Goal: Navigation & Orientation: Find specific page/section

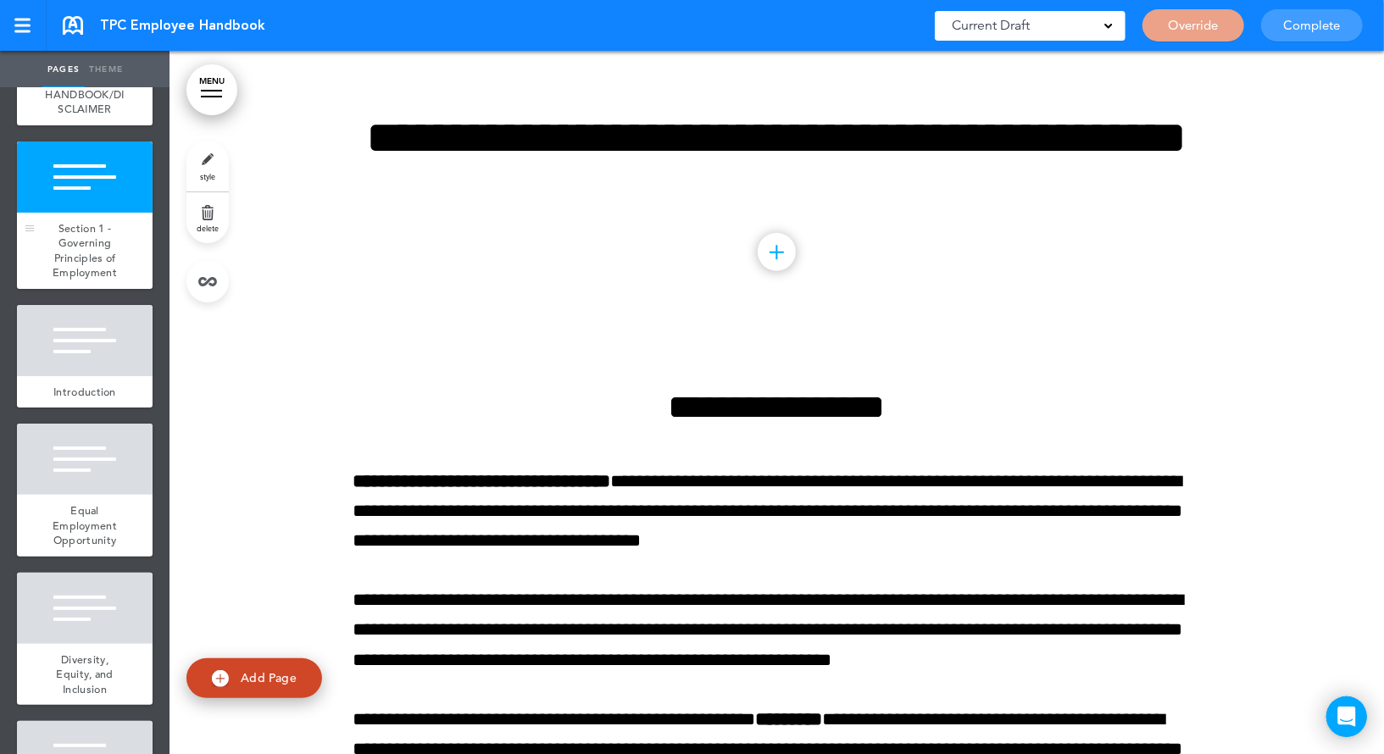
scroll to position [129, 0]
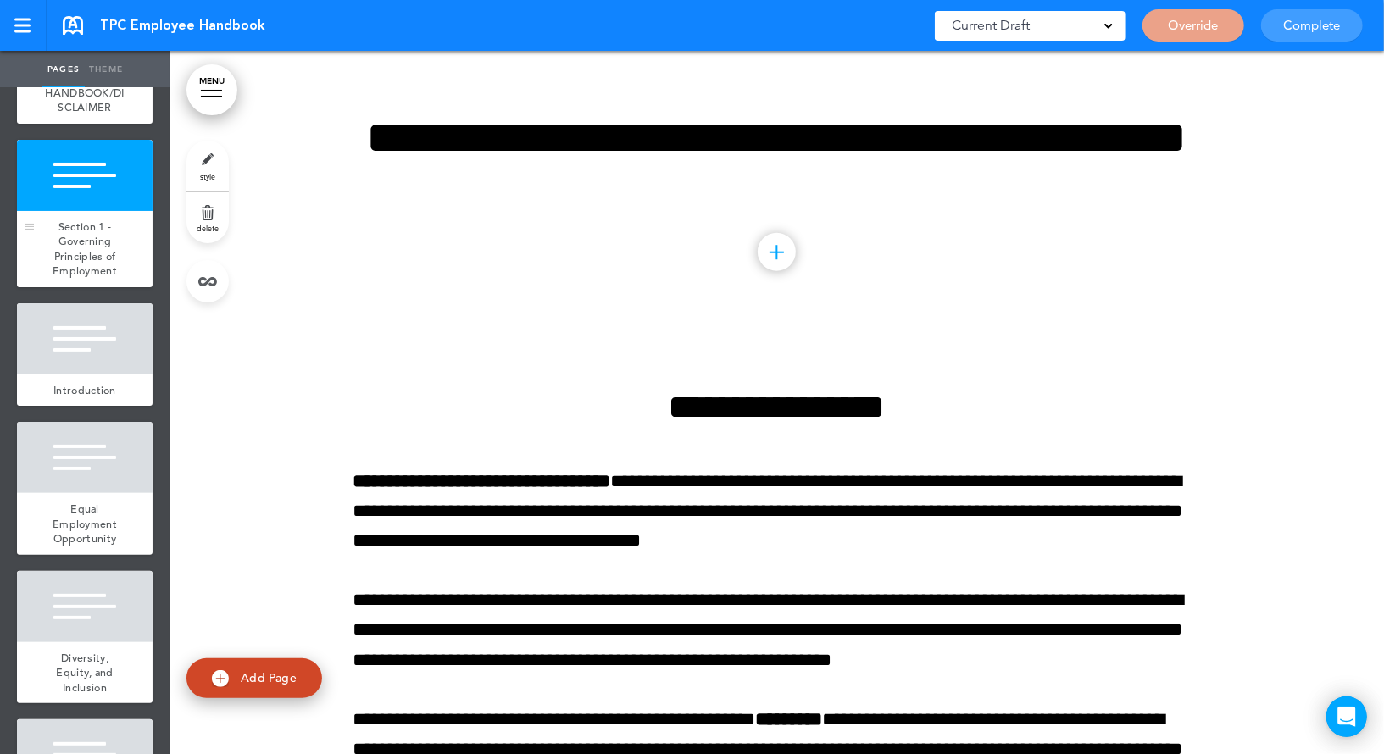
click at [82, 329] on div at bounding box center [85, 338] width 136 height 71
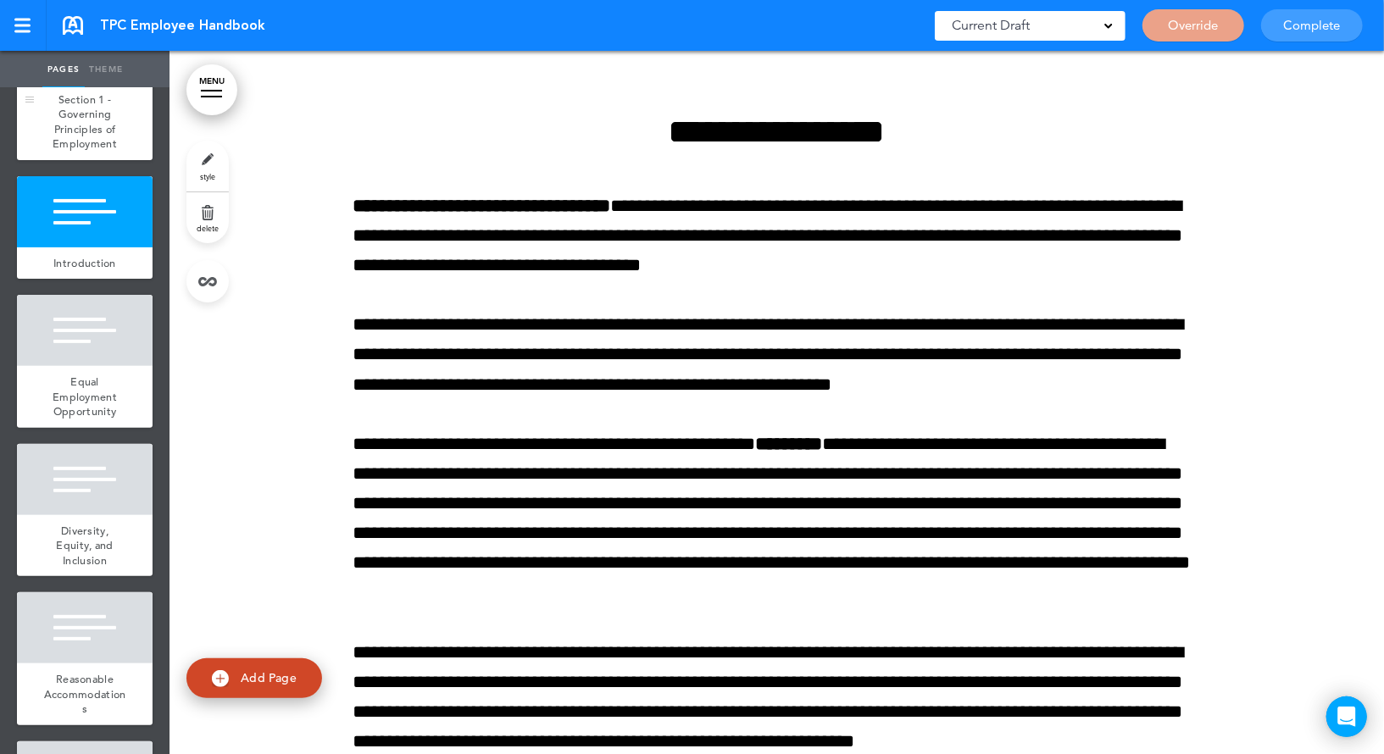
scroll to position [265, 0]
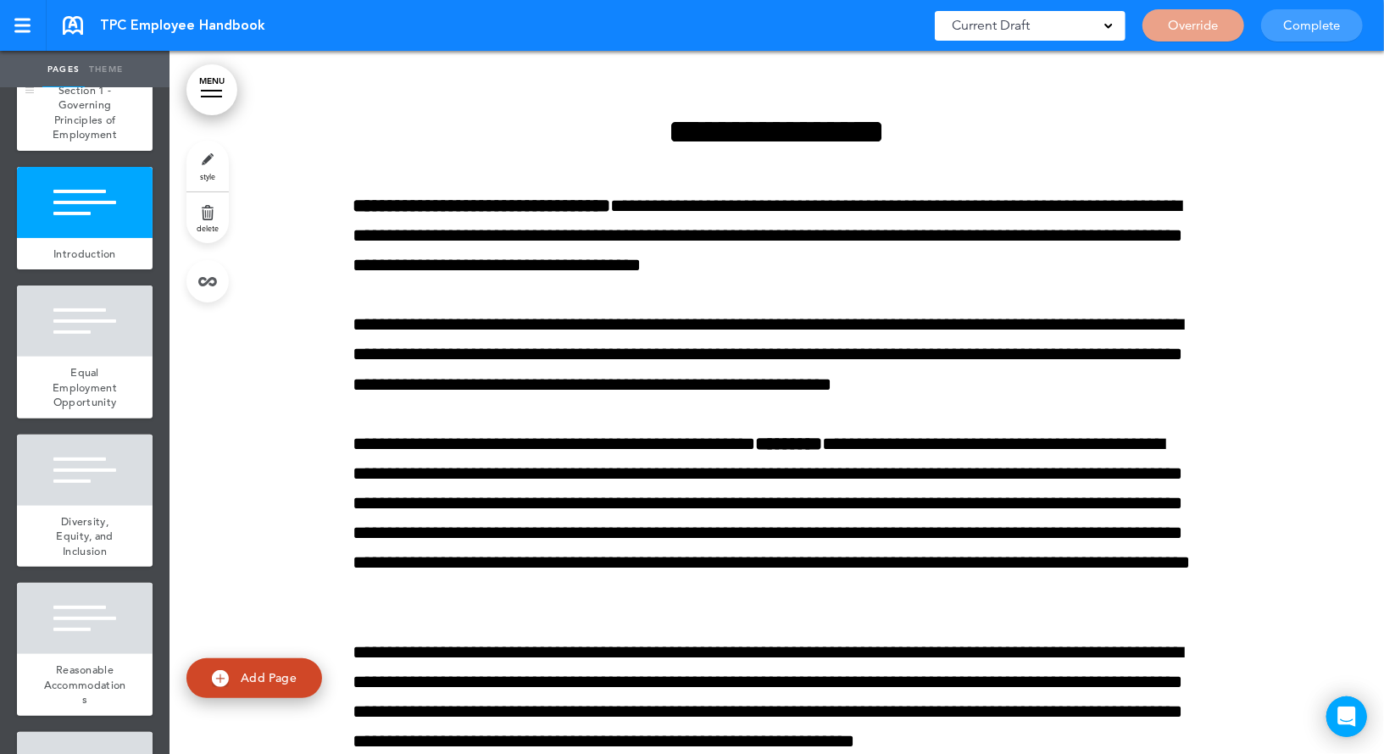
click at [82, 329] on div at bounding box center [85, 321] width 136 height 71
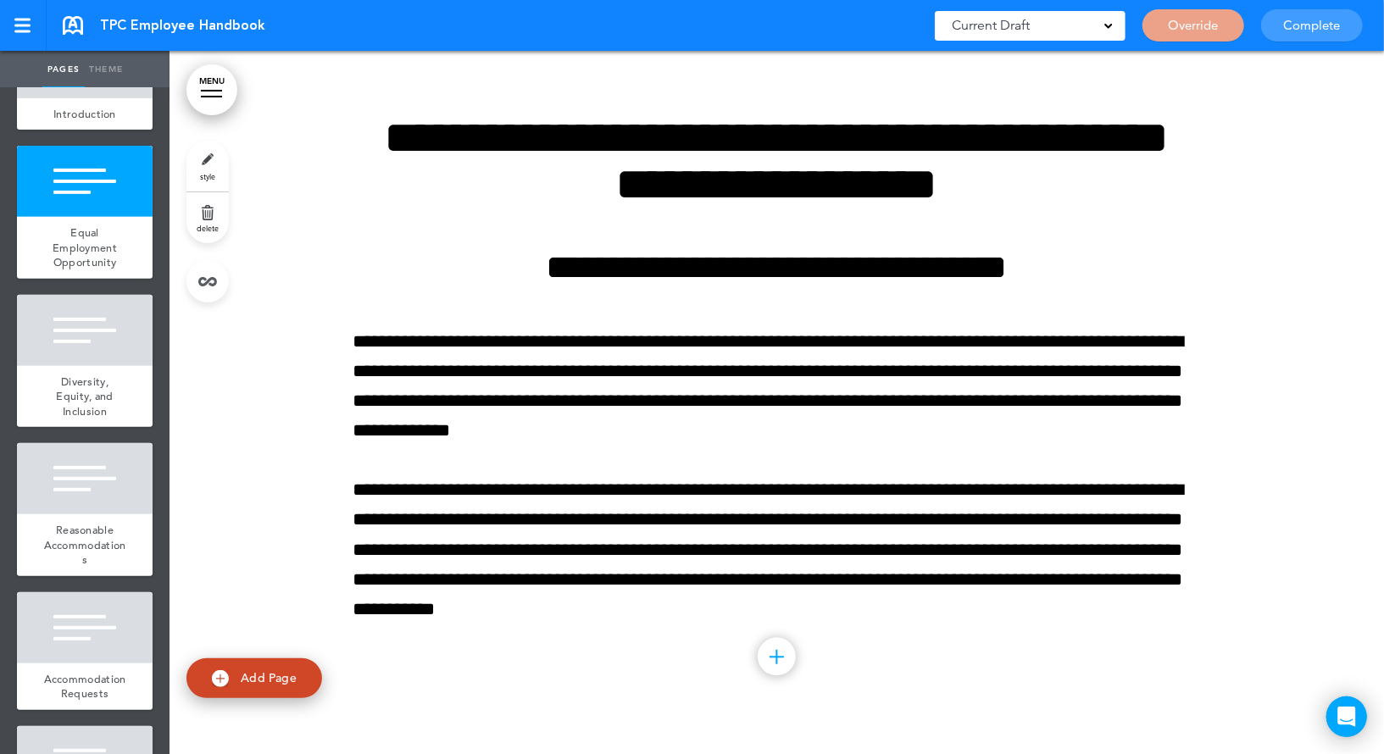
scroll to position [408, 0]
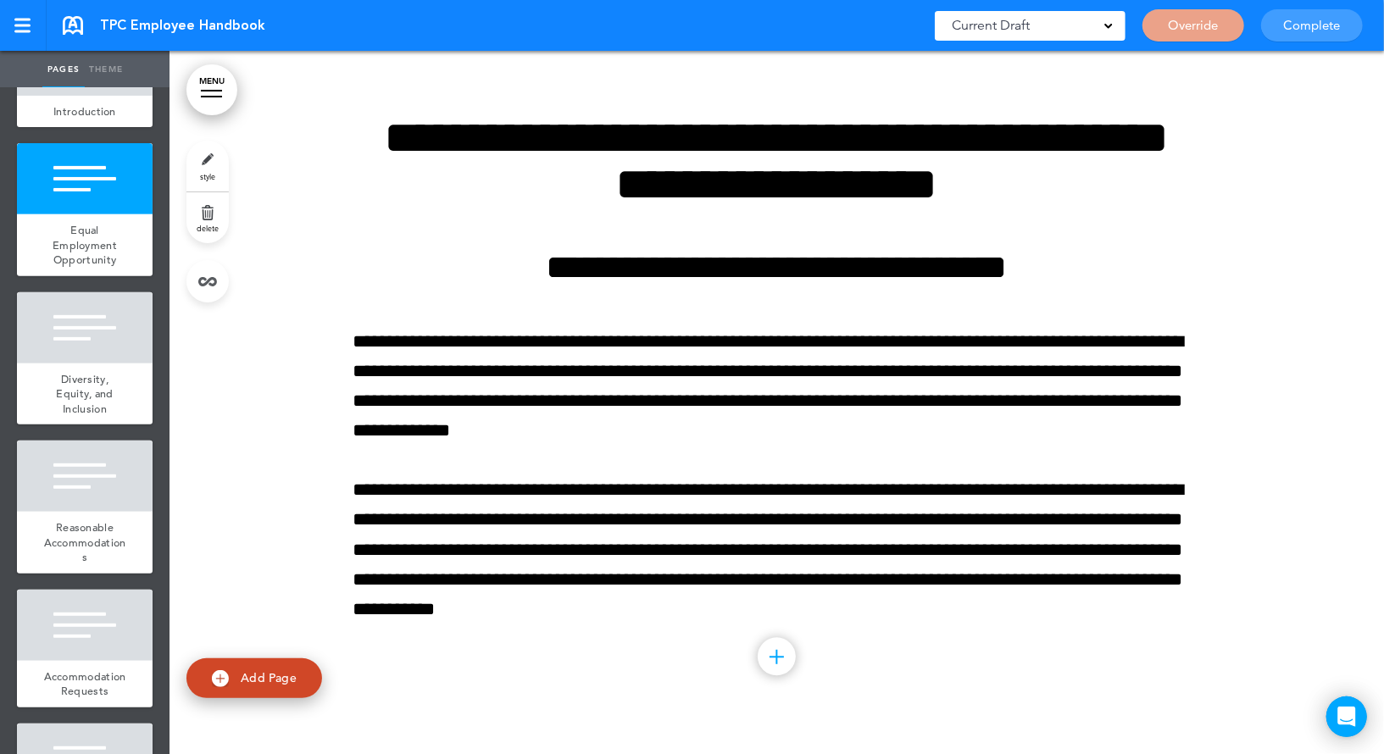
click at [82, 329] on div at bounding box center [85, 327] width 136 height 71
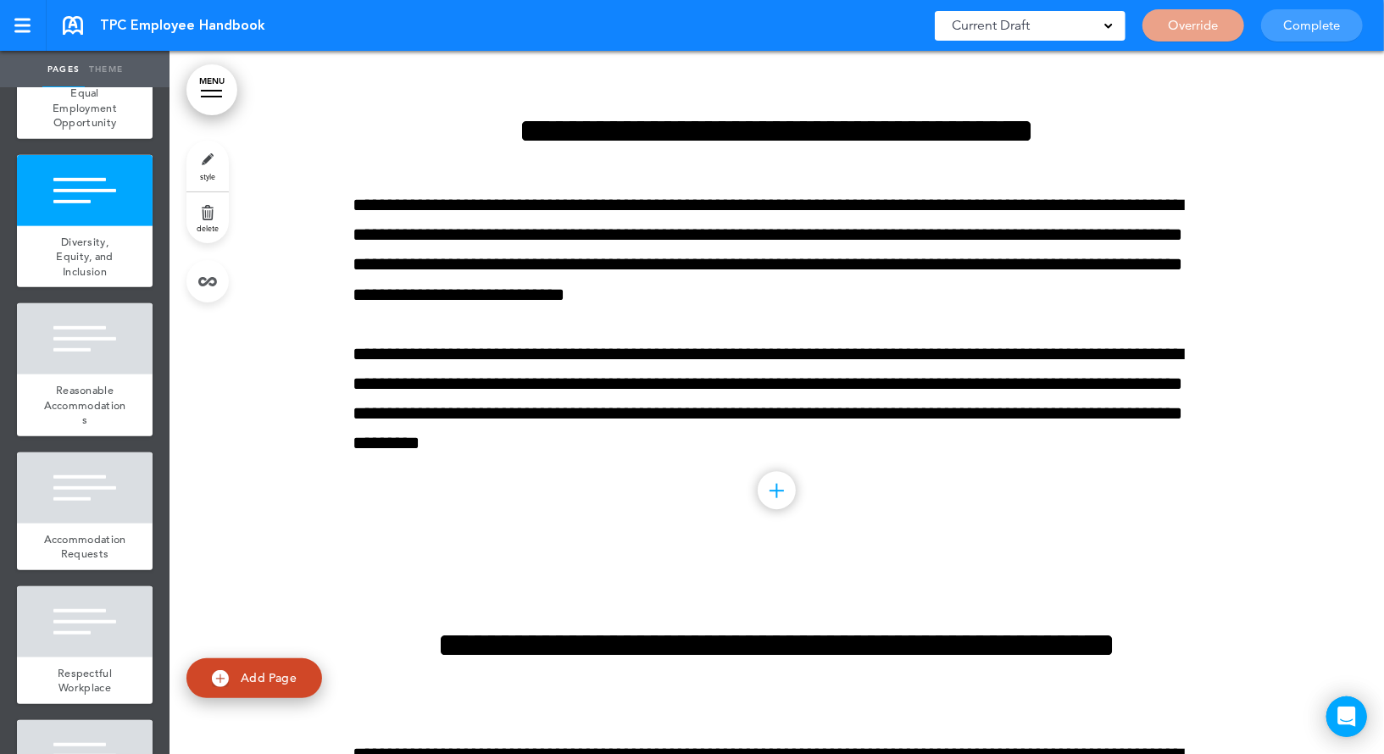
scroll to position [548, 0]
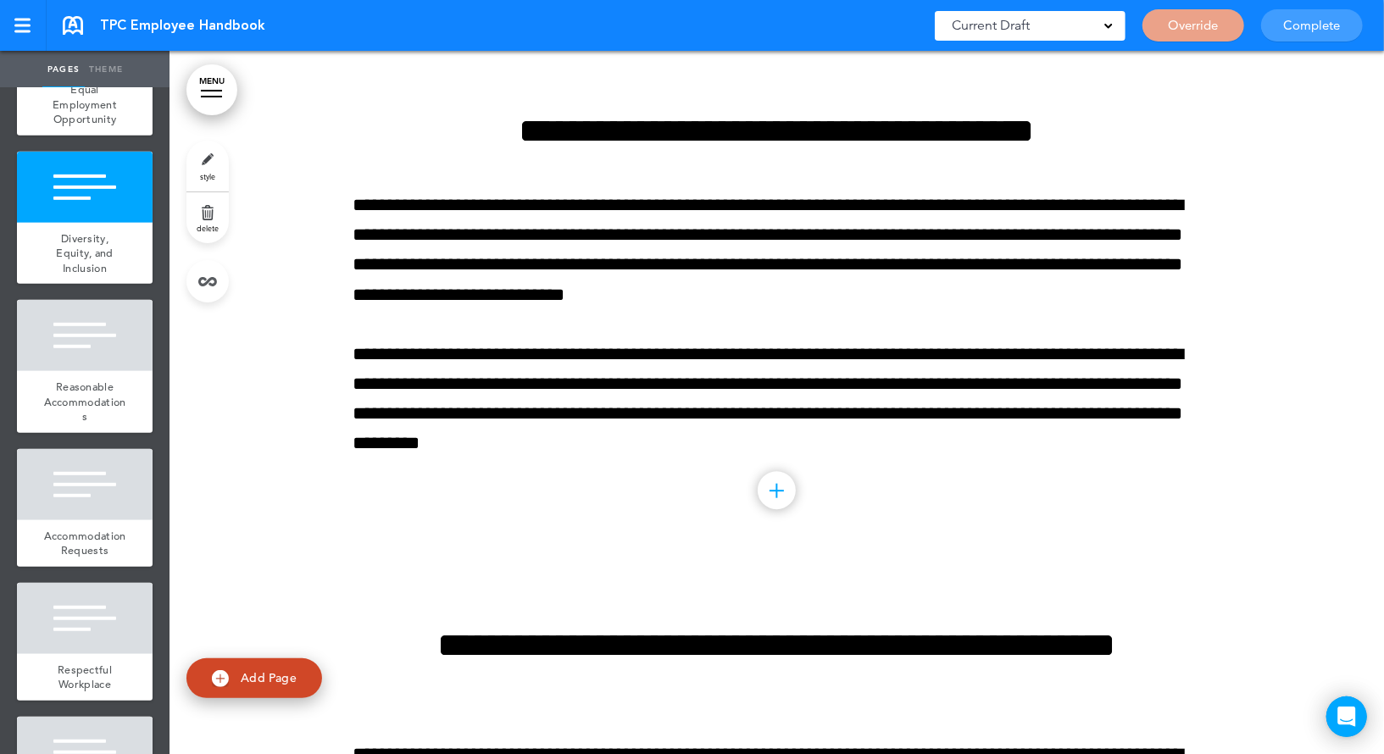
click at [82, 329] on div at bounding box center [85, 335] width 136 height 71
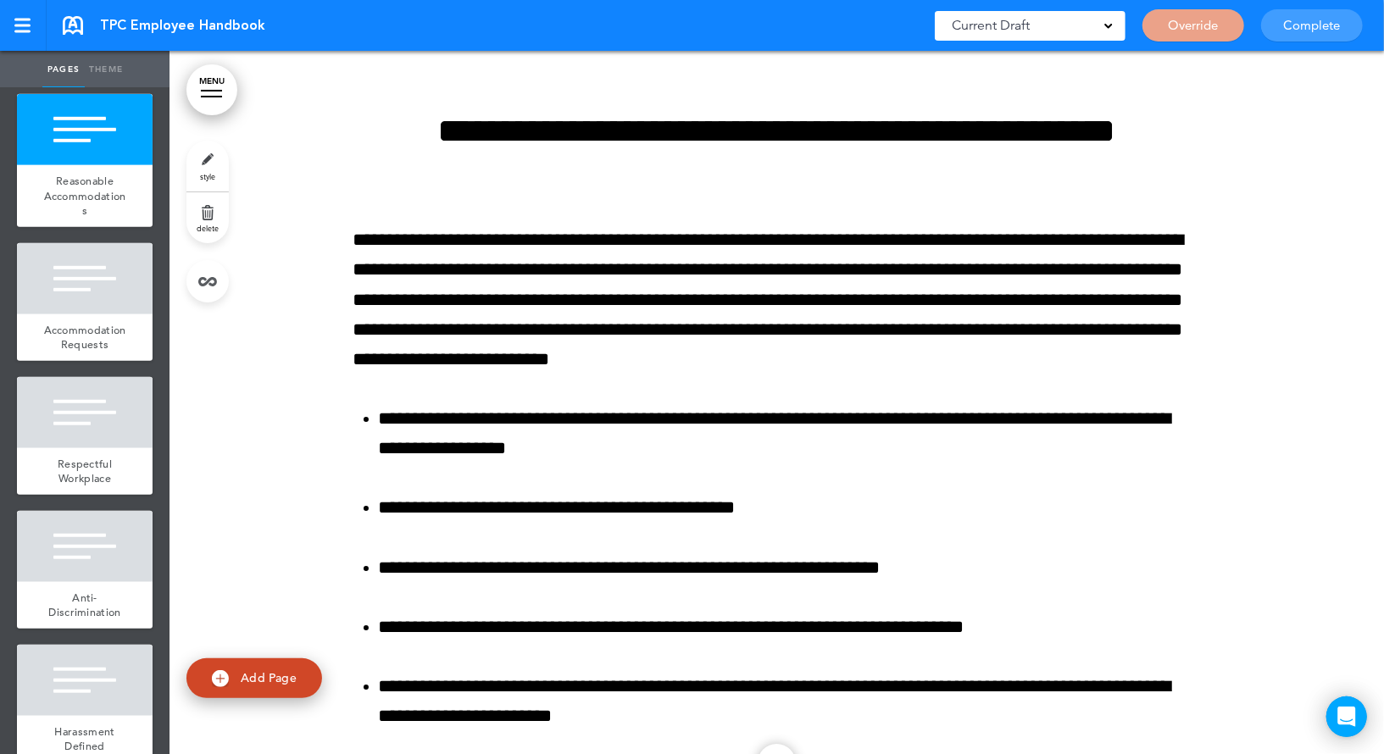
scroll to position [786, 0]
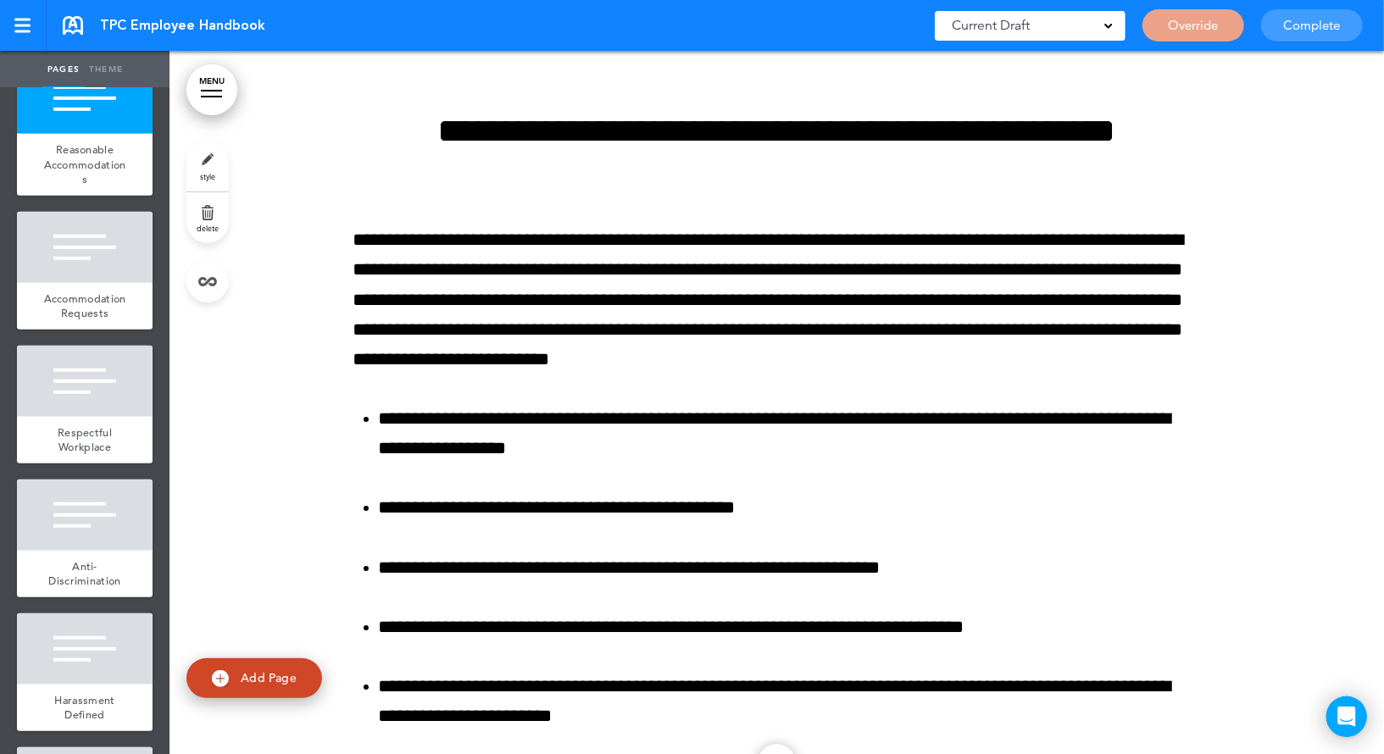
click at [221, 94] on link "MENU" at bounding box center [211, 89] width 51 height 51
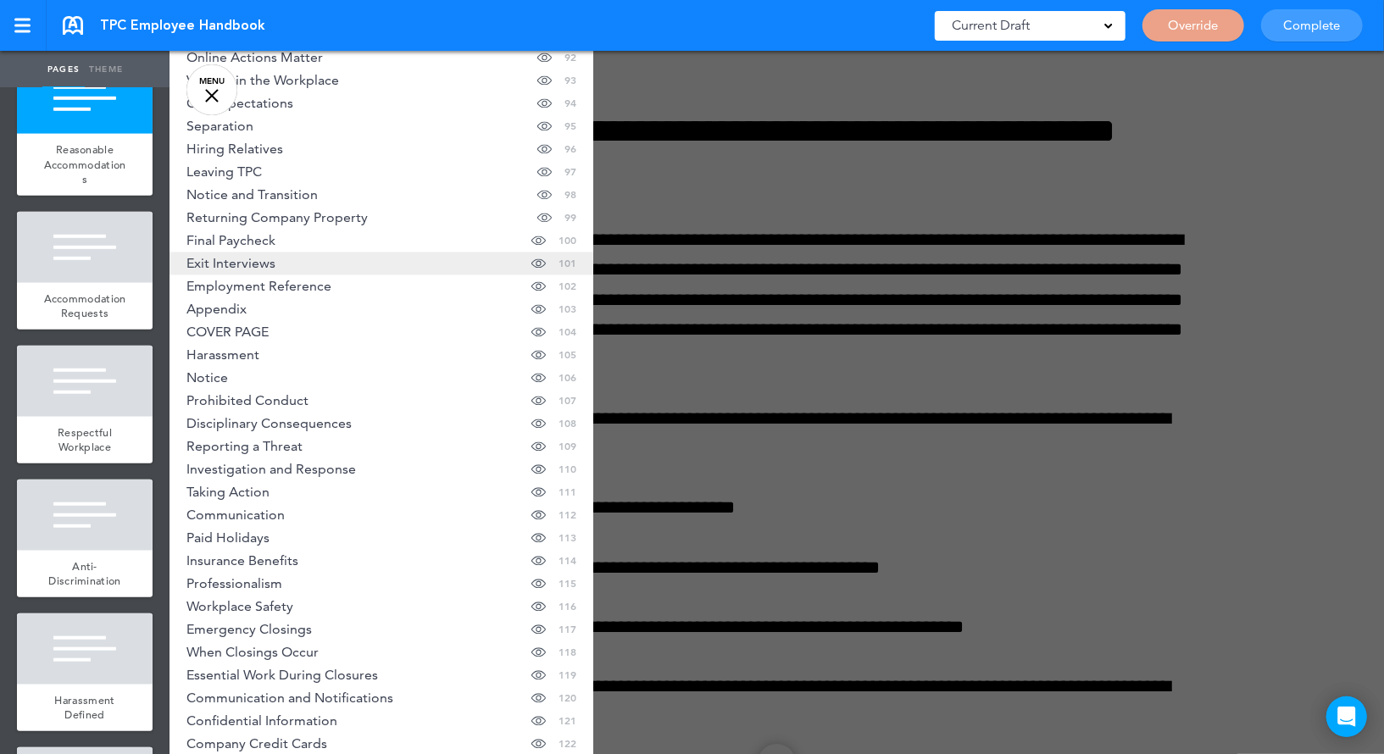
scroll to position [2189, 0]
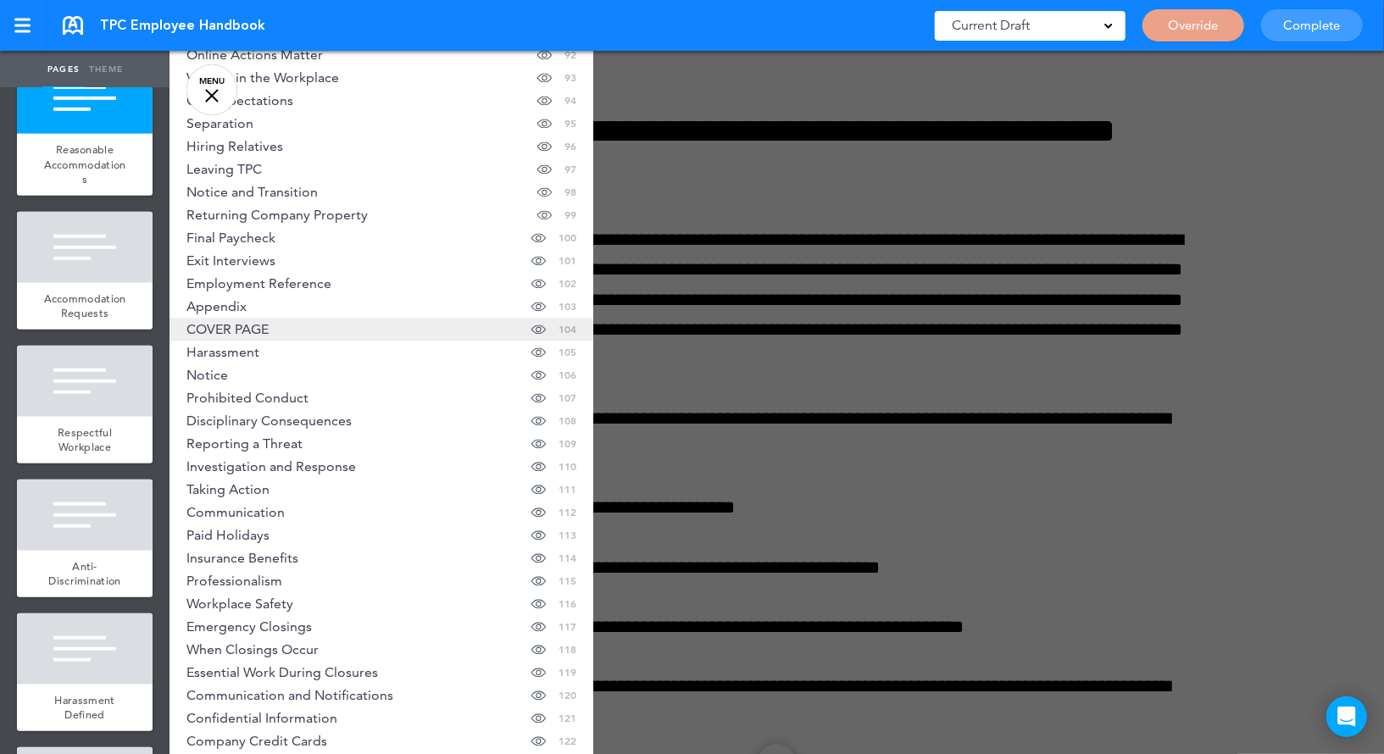
click at [337, 322] on link "COVER PAGE Hide page in table of contents 104" at bounding box center [381, 329] width 424 height 23
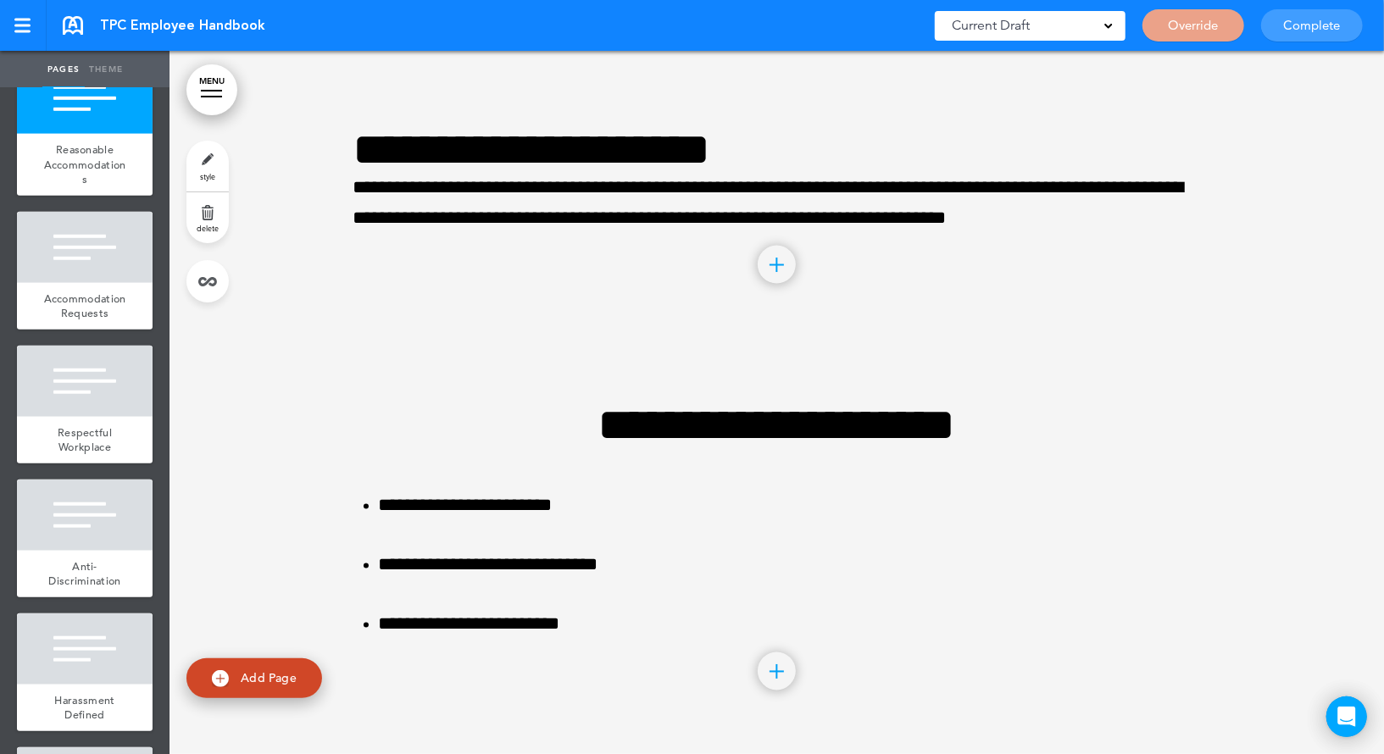
scroll to position [56418, 0]
